Goal: Submit feedback/report problem: Submit feedback/report problem

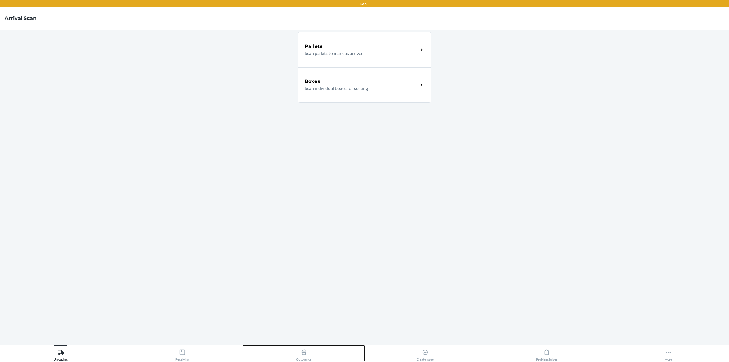
click at [308, 355] on div "Outbounds" at bounding box center [303, 354] width 15 height 14
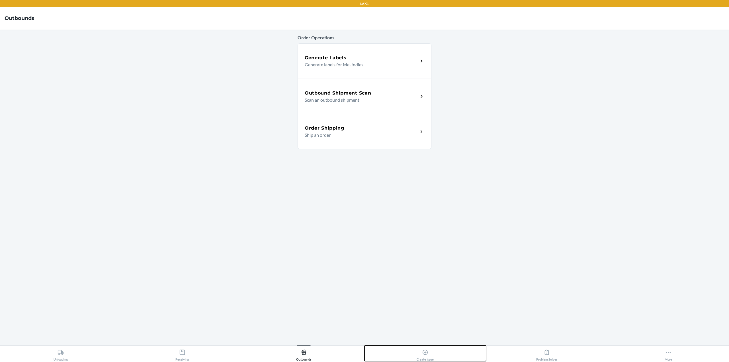
click at [402, 352] on button "Create Issue" at bounding box center [425, 353] width 122 height 16
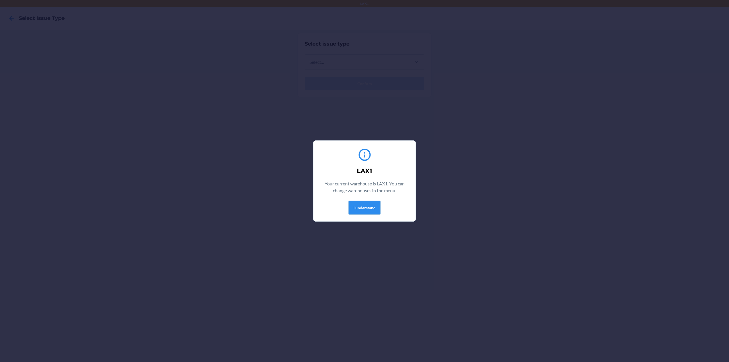
click at [364, 205] on button "I understand" at bounding box center [364, 208] width 32 height 14
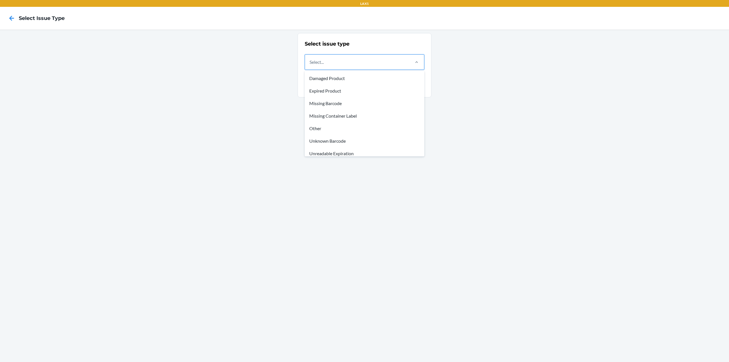
click at [393, 63] on div "Select..." at bounding box center [357, 62] width 104 height 15
click at [310, 63] on input "option Damaged Product focused, 1 of 8. 8 results available. Use Up and Down to…" at bounding box center [309, 62] width 1 height 7
click at [164, 100] on div "Select issue type option Damaged Product focused, 1 of 8. 8 results available. …" at bounding box center [364, 196] width 729 height 332
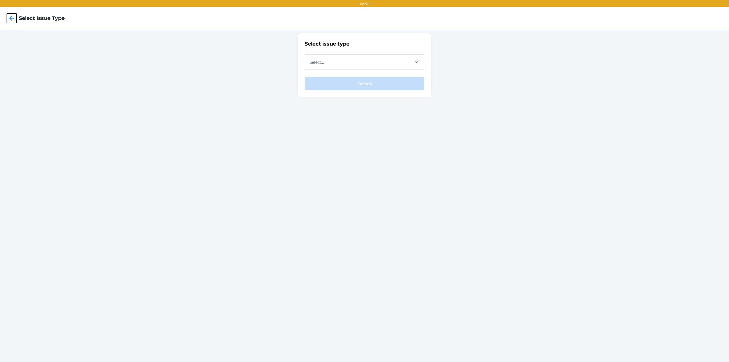
click at [11, 19] on icon at bounding box center [11, 18] width 5 height 5
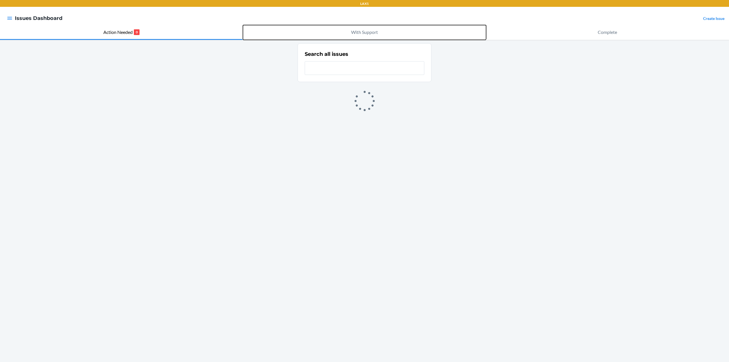
click at [354, 29] on p "With Support" at bounding box center [364, 32] width 27 height 7
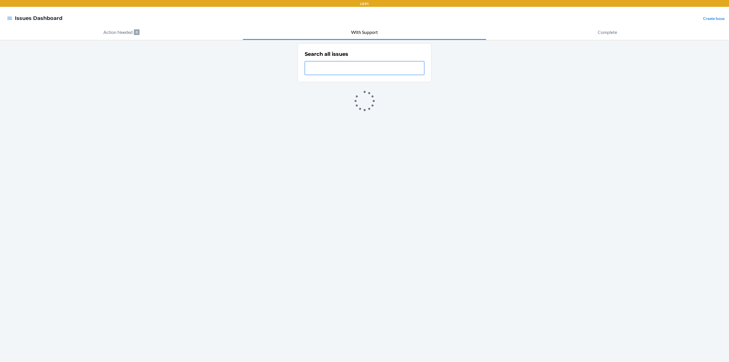
click at [358, 70] on input "text" at bounding box center [365, 68] width 120 height 14
paste input "WPNFFAUG"
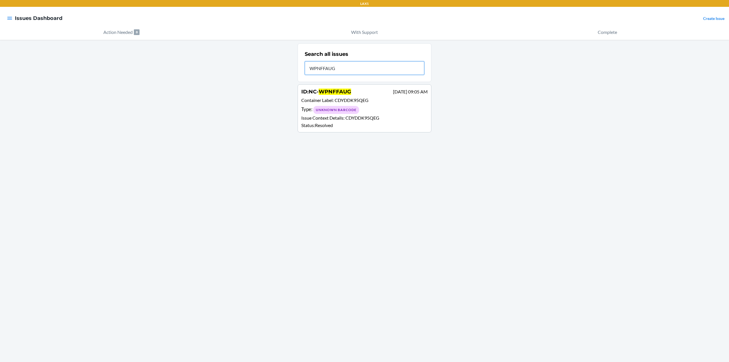
type input "WPNFFAUG"
click at [367, 109] on div "Type : Unknown Barcode" at bounding box center [364, 110] width 126 height 8
